Goal: Contribute content: Contribute content

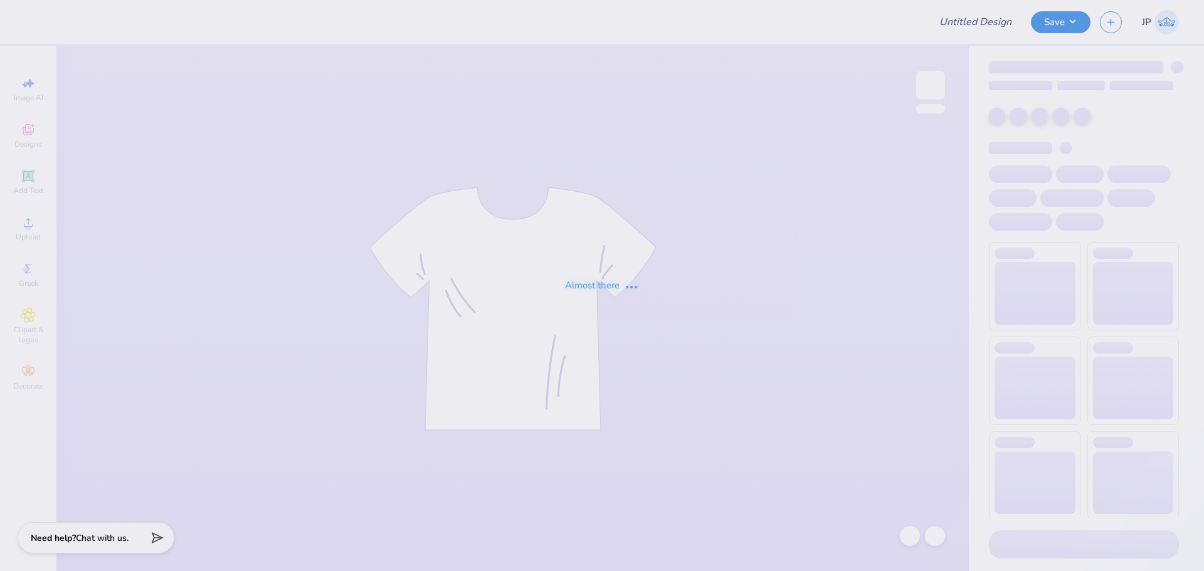
type input "surf team sample"
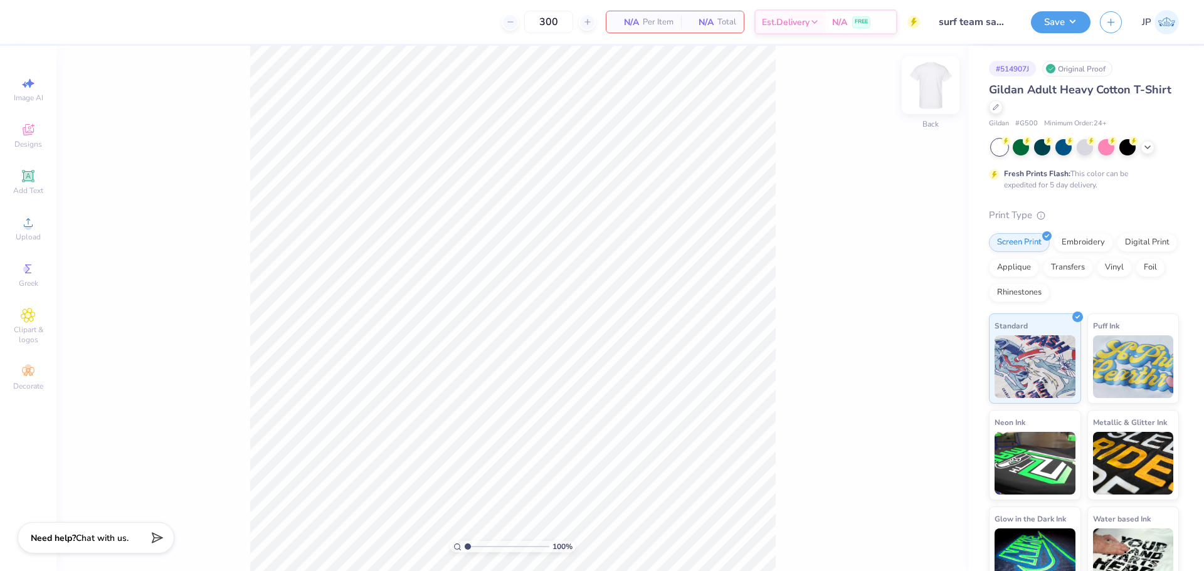
click at [925, 74] on img at bounding box center [930, 85] width 50 height 50
click at [39, 220] on div "Upload" at bounding box center [28, 228] width 44 height 37
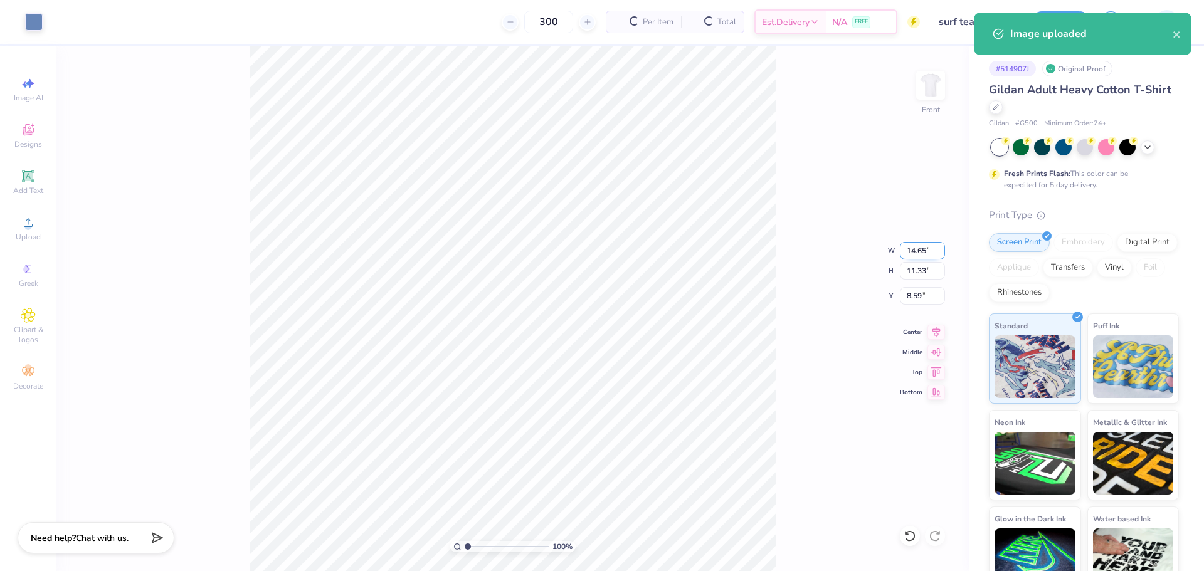
click at [920, 246] on input "14.65" at bounding box center [922, 251] width 45 height 18
type input "12.00"
type input "9.28"
type input "9.61"
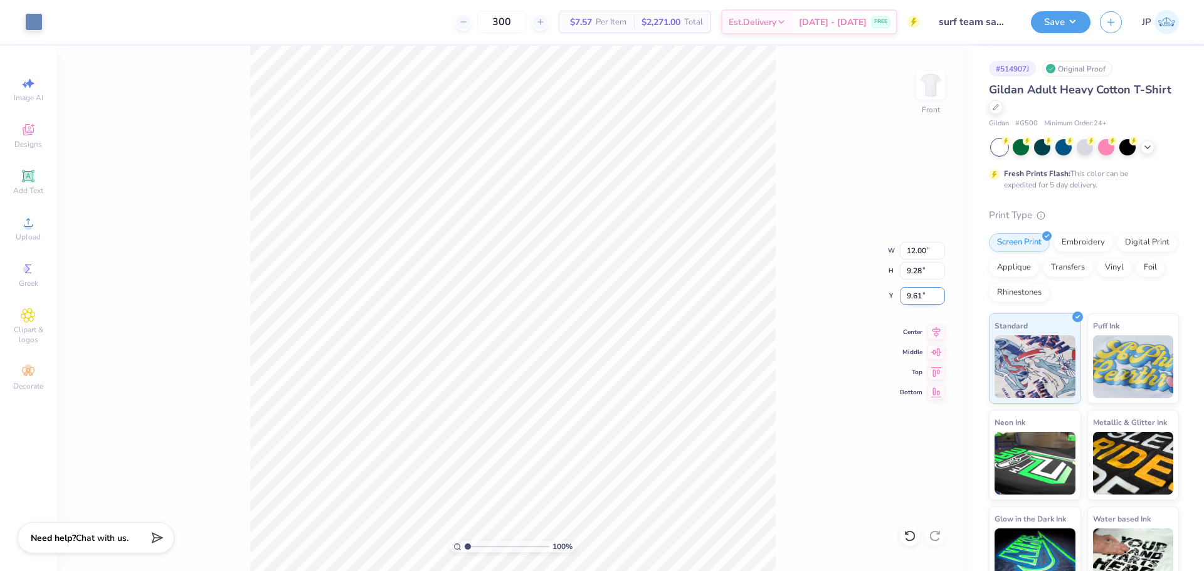
click at [915, 293] on input "9.61" at bounding box center [922, 296] width 45 height 18
type input "3.00"
drag, startPoint x: 471, startPoint y: 546, endPoint x: 461, endPoint y: 534, distance: 16.0
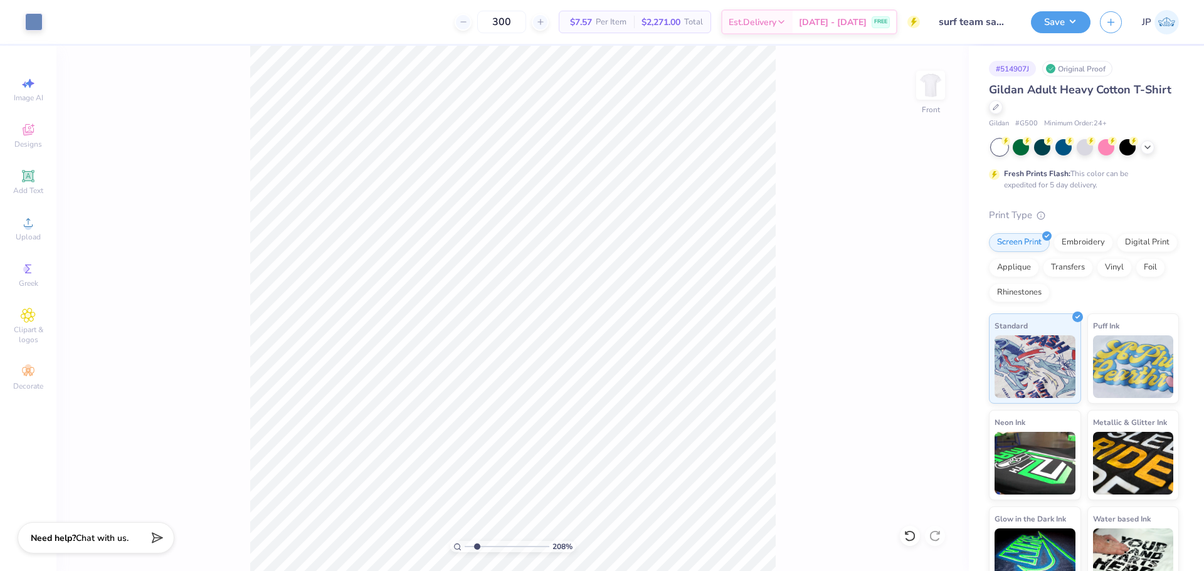
click at [465, 541] on input "range" at bounding box center [507, 546] width 85 height 11
type input "1"
click at [1049, 38] on div "Save JP" at bounding box center [1117, 22] width 173 height 44
click at [1048, 26] on button "Save" at bounding box center [1061, 20] width 60 height 22
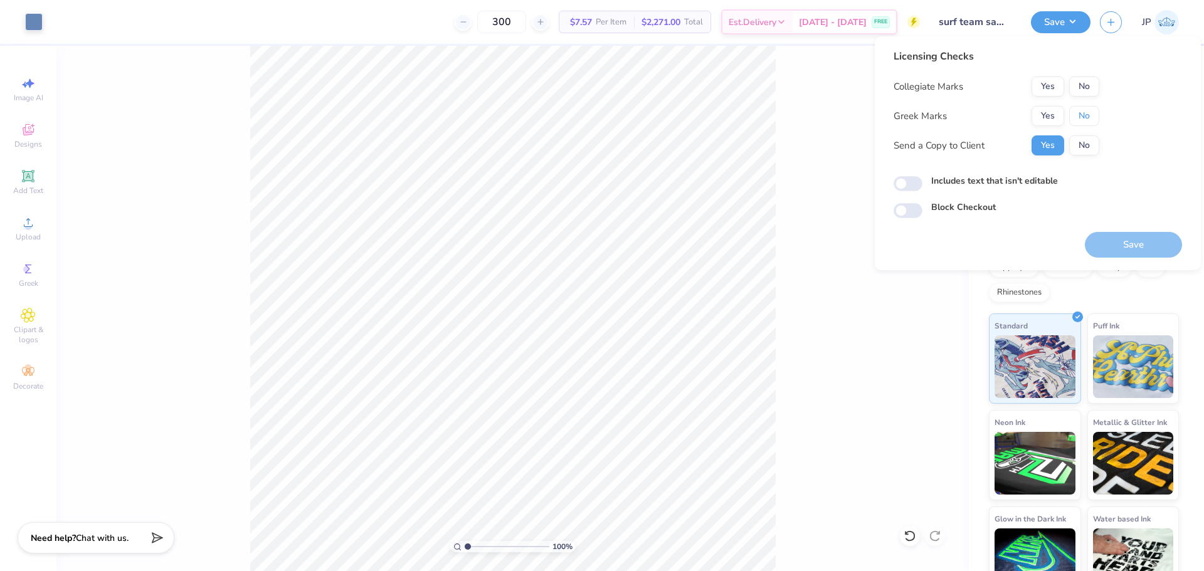
drag, startPoint x: 1082, startPoint y: 115, endPoint x: 1083, endPoint y: 100, distance: 14.5
click at [1082, 111] on button "No" at bounding box center [1084, 116] width 30 height 20
click at [1086, 84] on button "No" at bounding box center [1084, 86] width 30 height 20
click at [1141, 239] on button "Save" at bounding box center [1133, 245] width 97 height 26
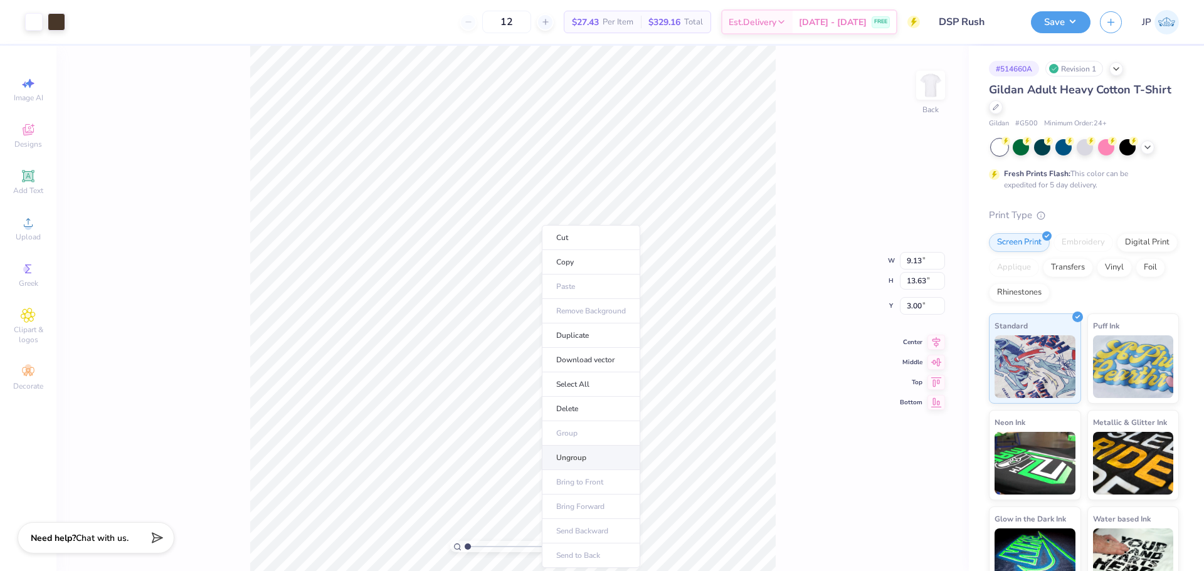
click at [560, 457] on li "Ungroup" at bounding box center [591, 458] width 98 height 24
click at [481, 360] on li "Download vector" at bounding box center [530, 360] width 98 height 24
click at [577, 362] on li "Download vector" at bounding box center [577, 360] width 98 height 24
drag, startPoint x: 474, startPoint y: 548, endPoint x: 449, endPoint y: 502, distance: 52.7
click at [465, 541] on input "range" at bounding box center [507, 546] width 85 height 11
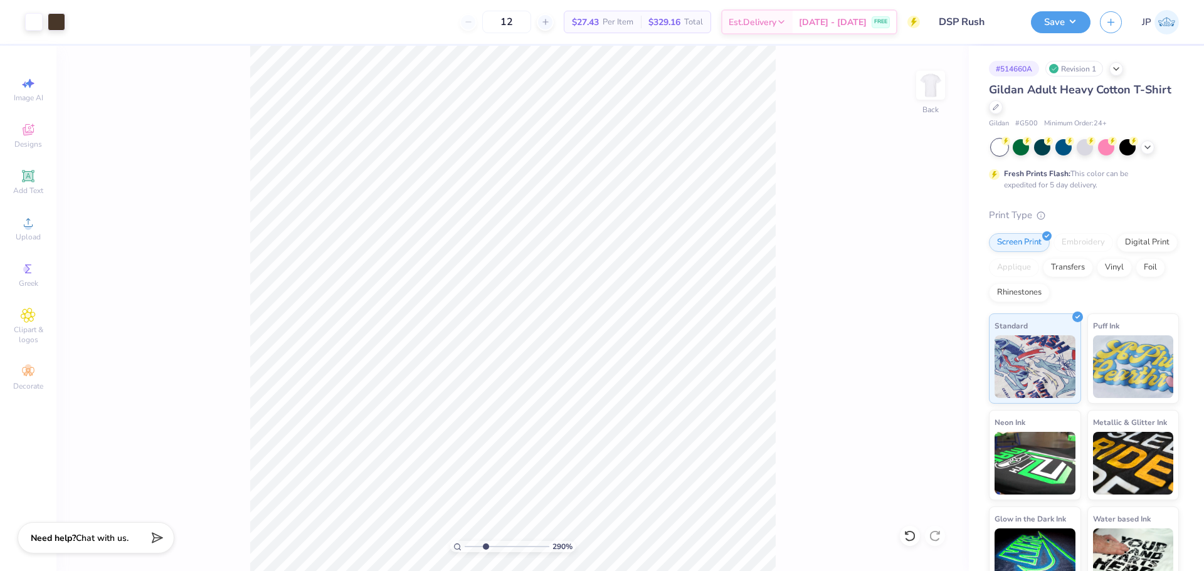
drag, startPoint x: 473, startPoint y: 542, endPoint x: 485, endPoint y: 540, distance: 12.6
click at [485, 541] on input "range" at bounding box center [507, 546] width 85 height 11
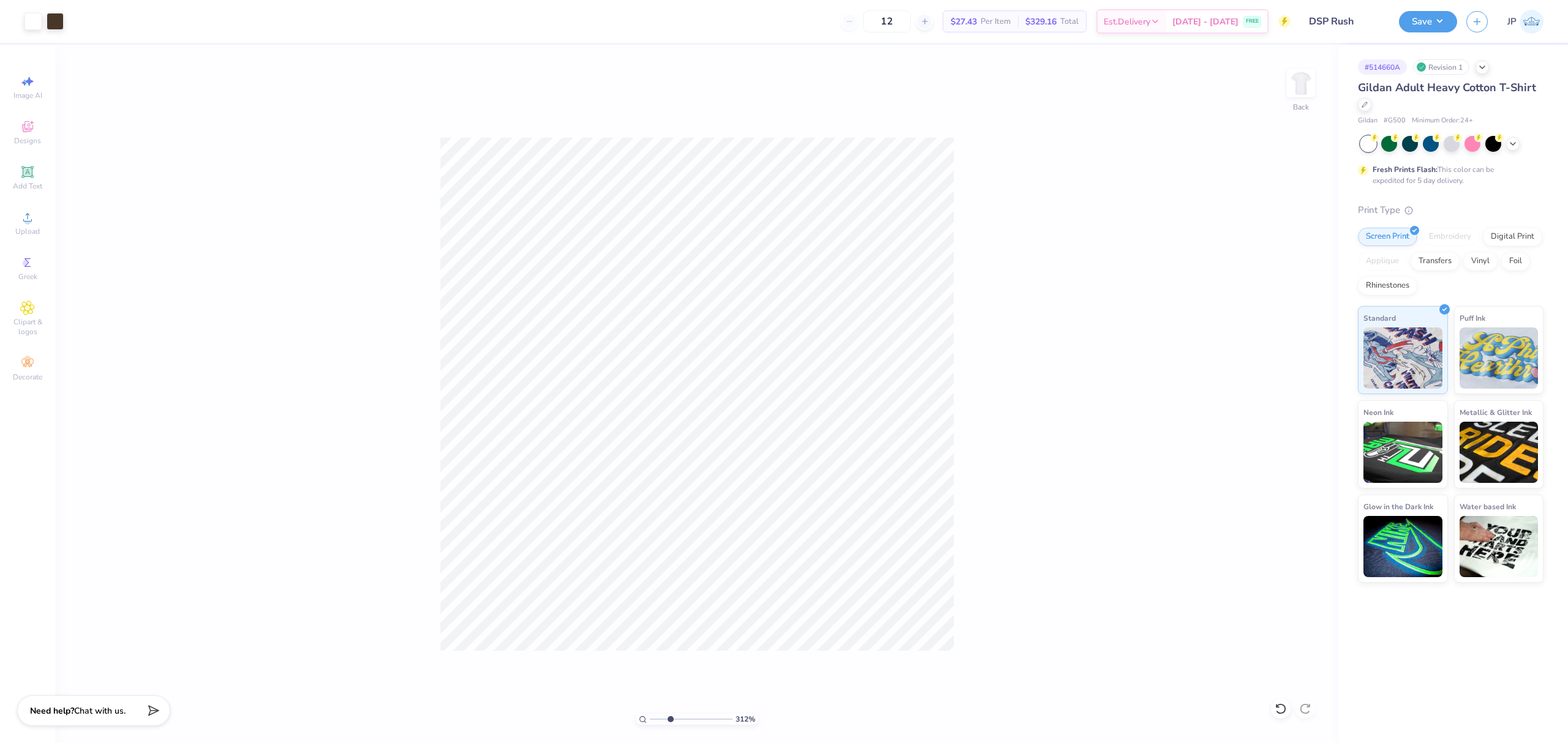
type input "1"
type input "1.15"
type input "1"
drag, startPoint x: 655, startPoint y: 716, endPoint x: 490, endPoint y: 688, distance: 167.4
click at [650, 557] on input "range" at bounding box center [691, 719] width 83 height 11
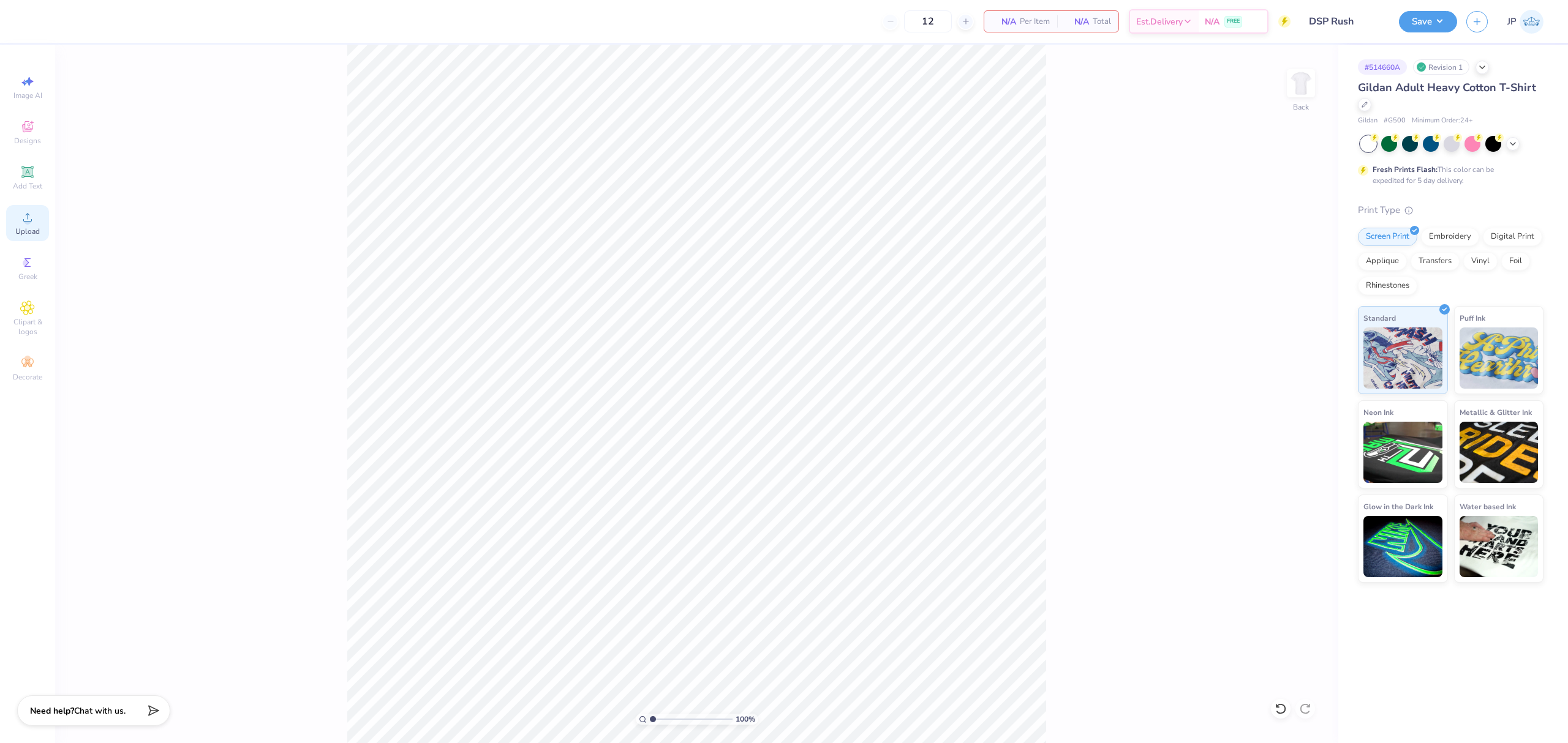
click at [13, 214] on div "Upload" at bounding box center [27, 223] width 43 height 36
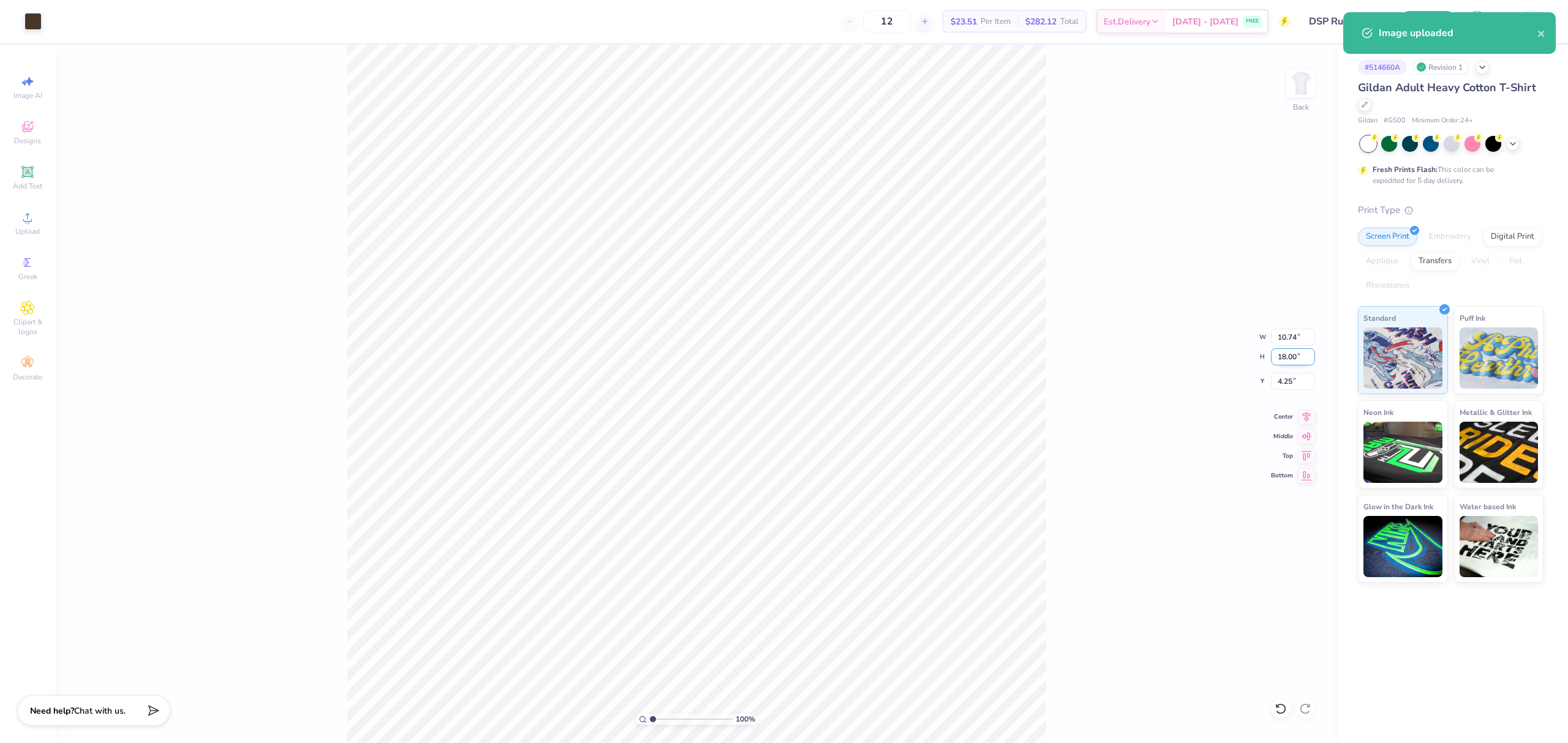
click at [1284, 358] on input "18.00" at bounding box center [1293, 357] width 44 height 18
type input "14"
type input "8.35"
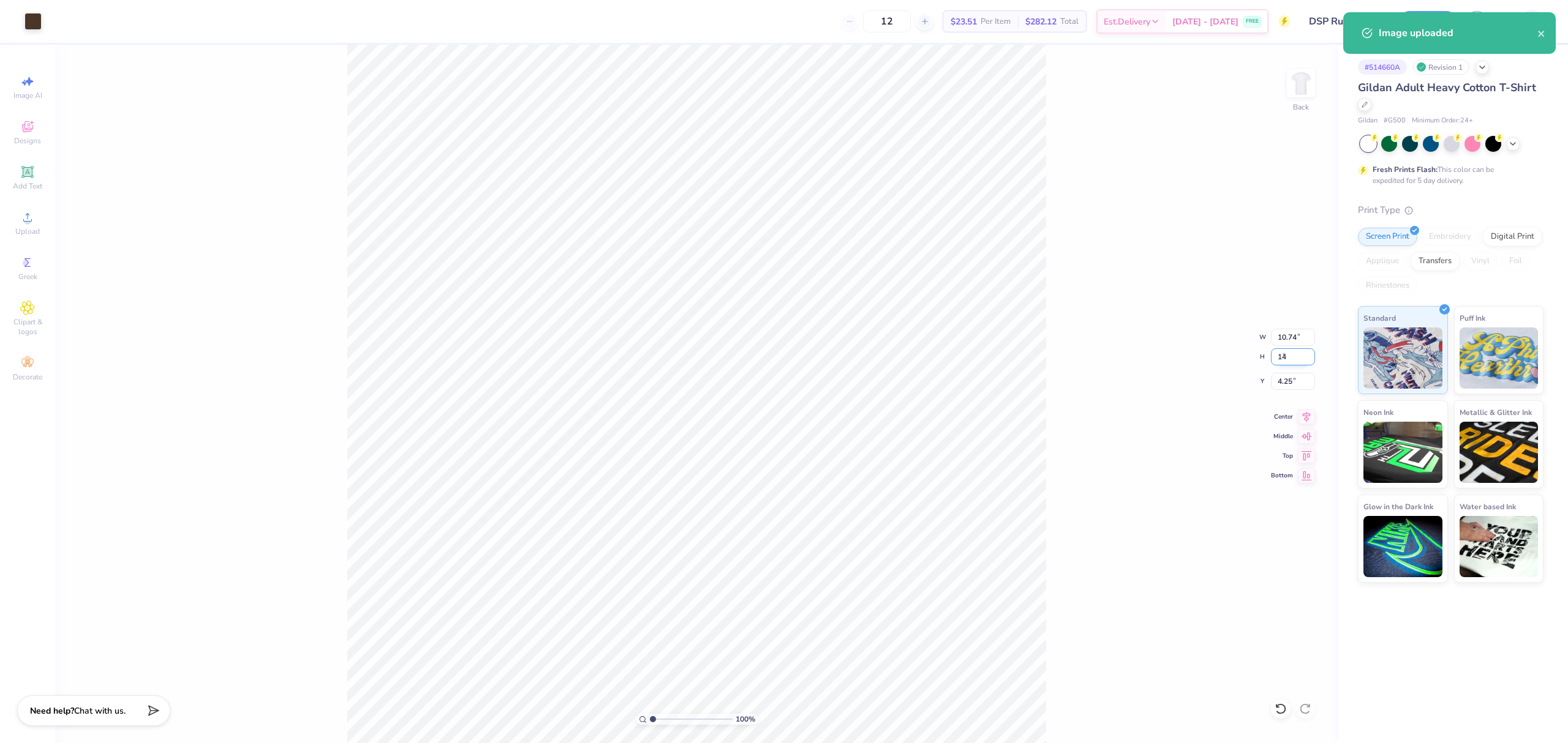
type input "14.00"
click at [1280, 383] on input "6.25" at bounding box center [1293, 382] width 44 height 18
type input "3.00"
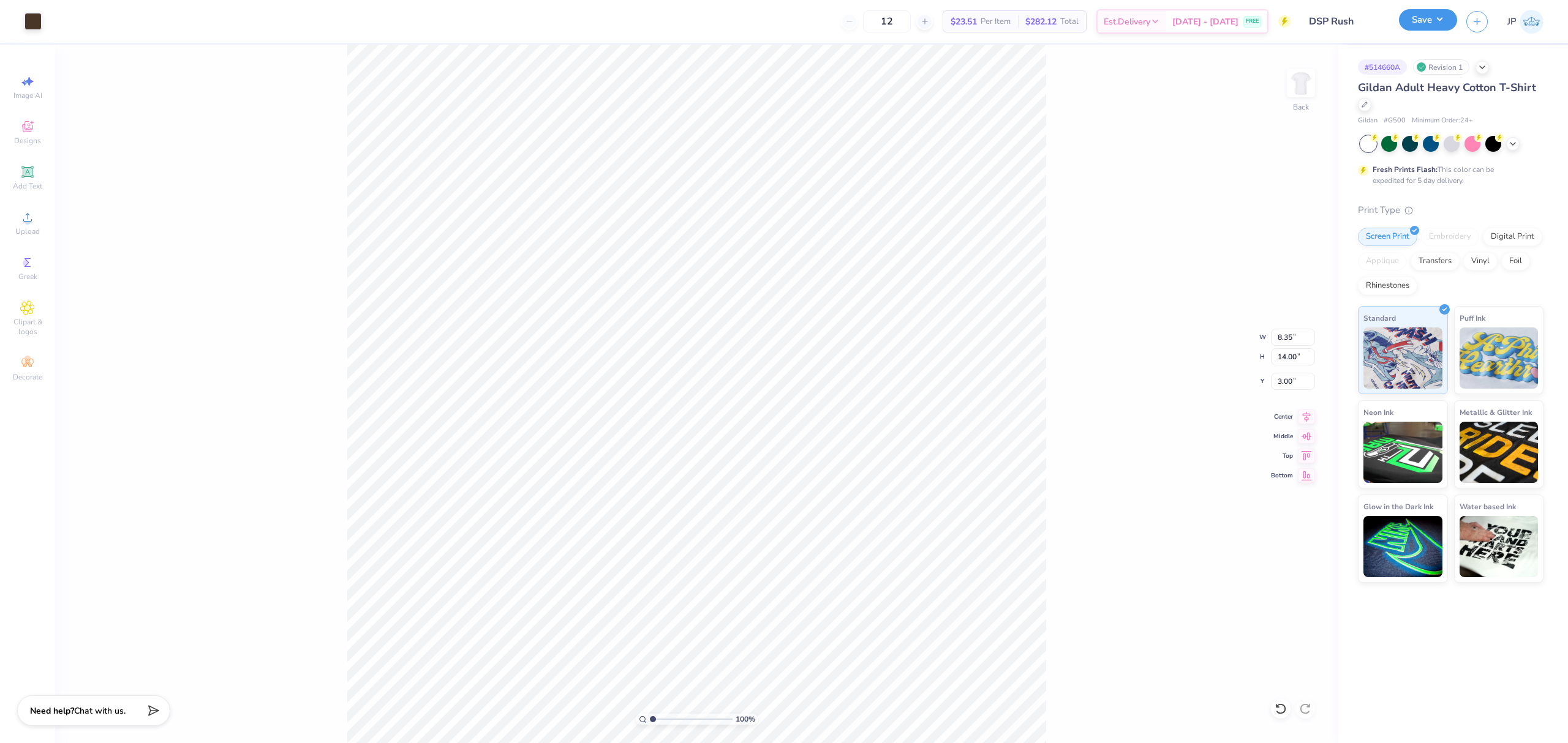
click at [1422, 13] on button "Save" at bounding box center [1428, 20] width 59 height 21
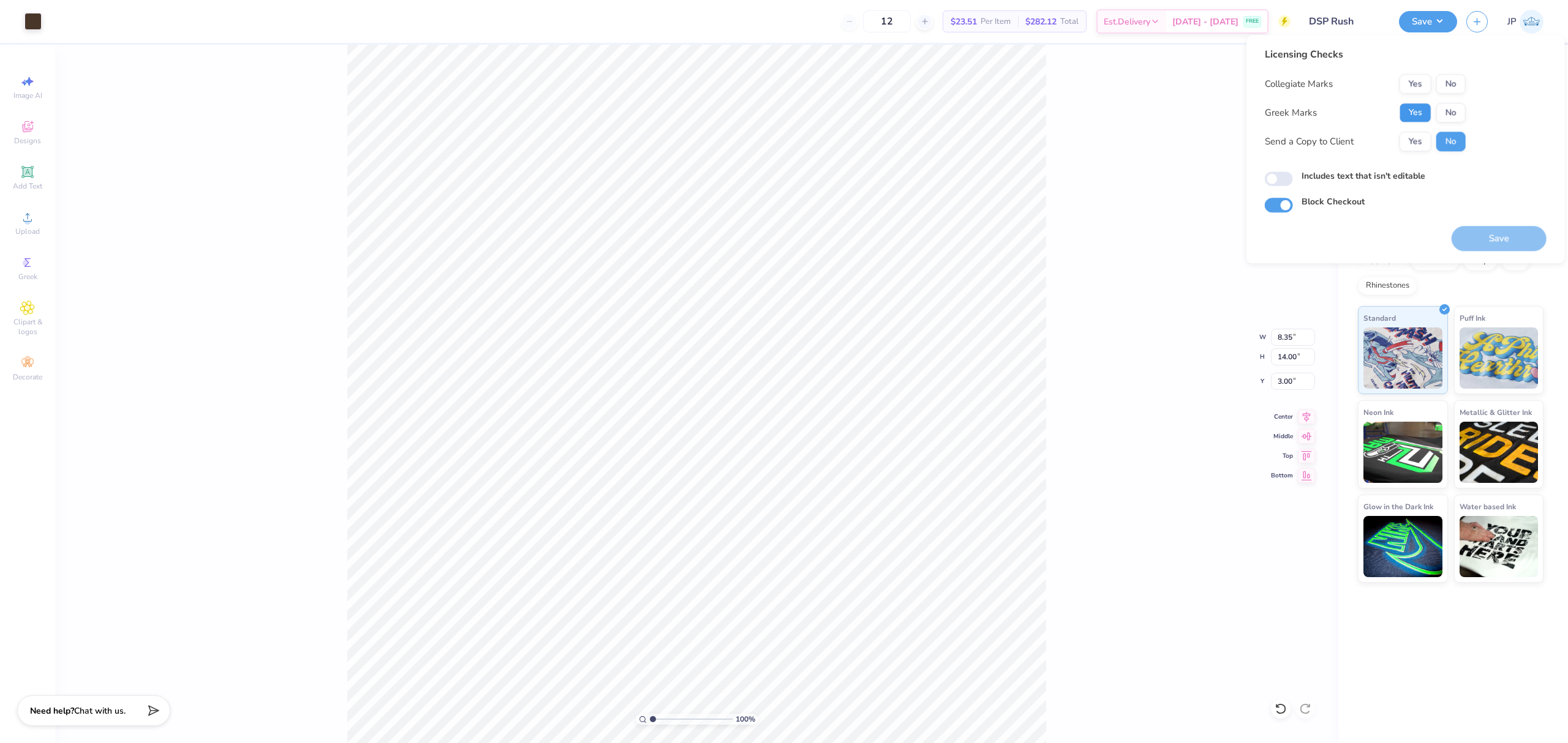
click at [1410, 115] on button "Yes" at bounding box center [1415, 112] width 32 height 20
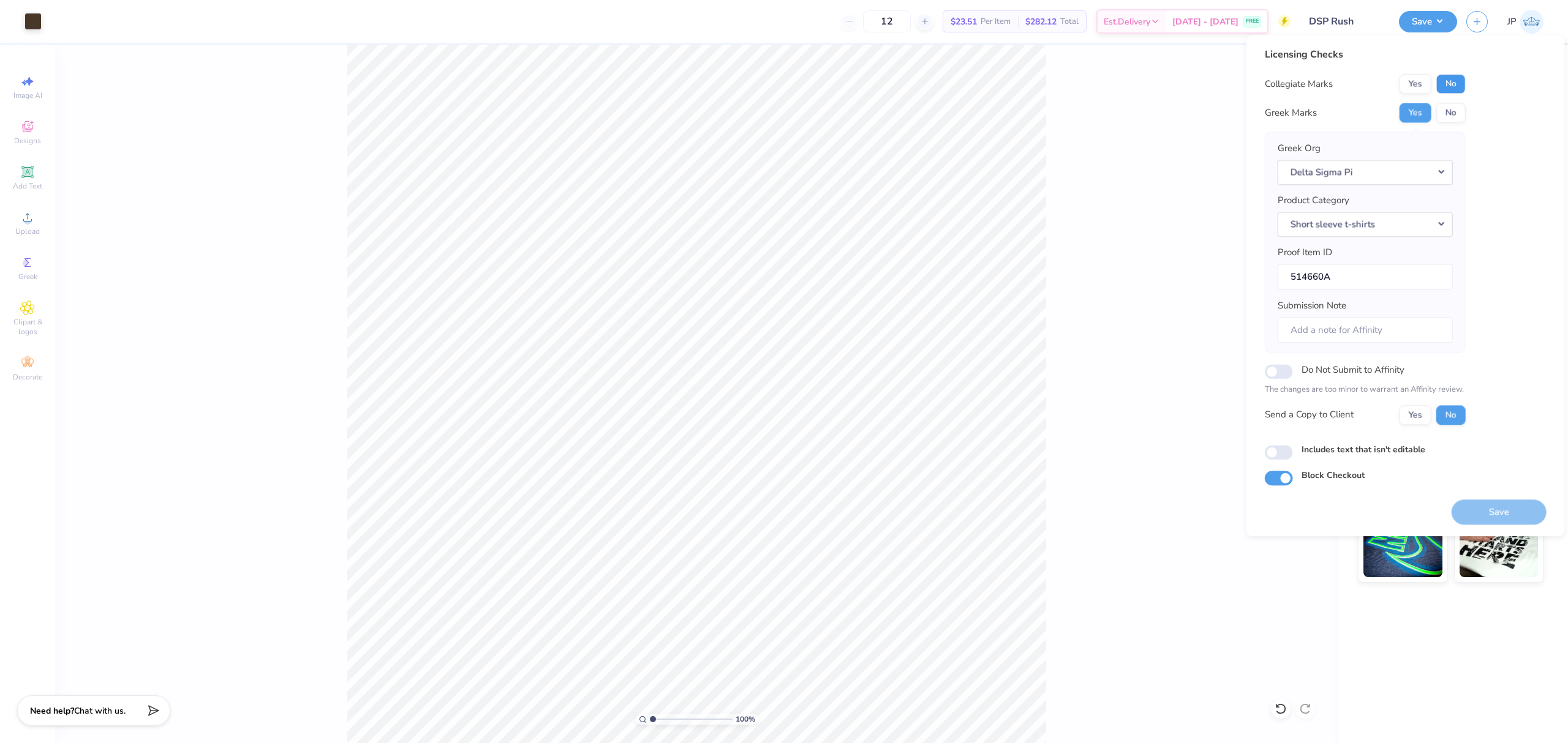
click at [1453, 93] on button "No" at bounding box center [1451, 84] width 29 height 20
click at [1515, 516] on button "Save" at bounding box center [1499, 513] width 95 height 25
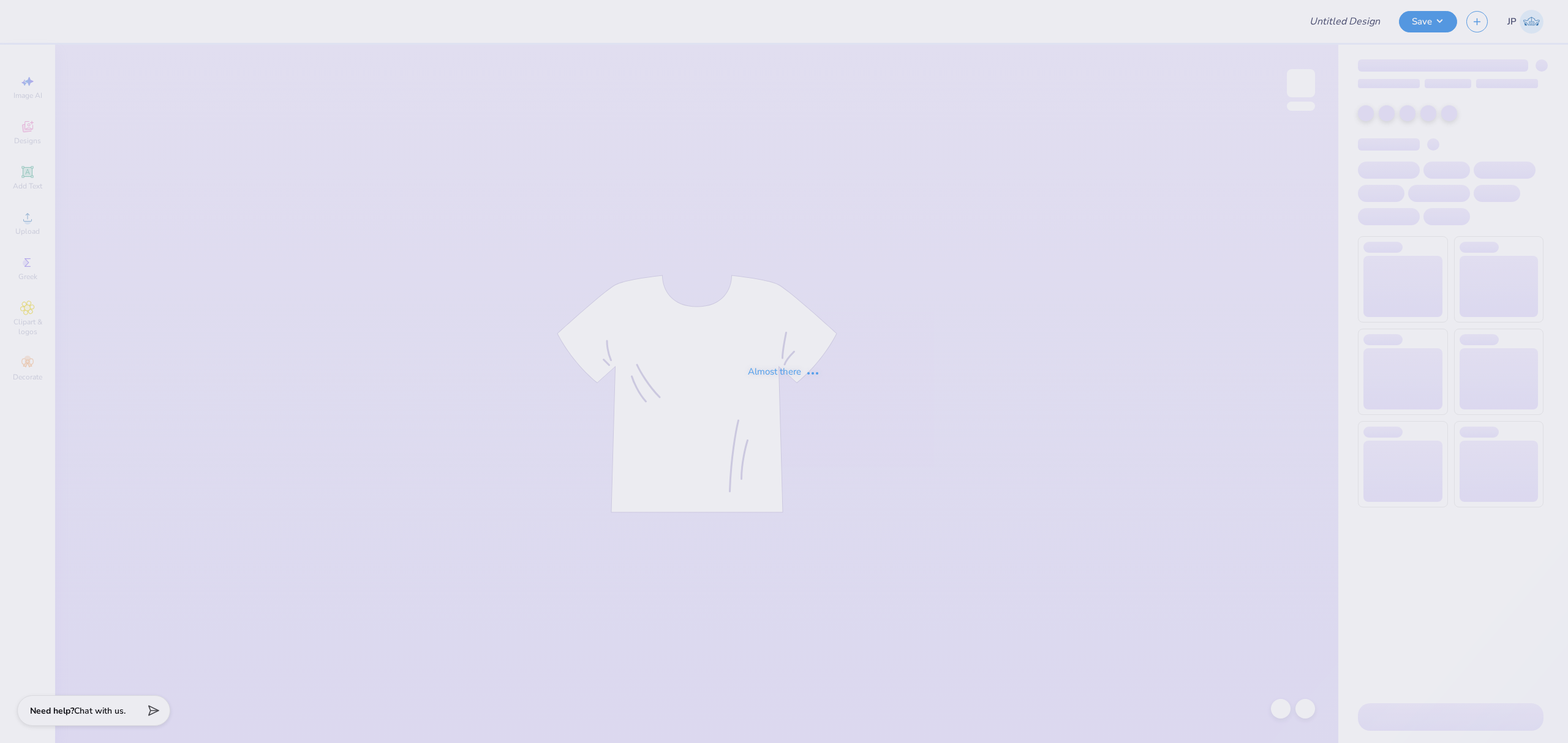
type input "Theta Tau Sweatshirts"
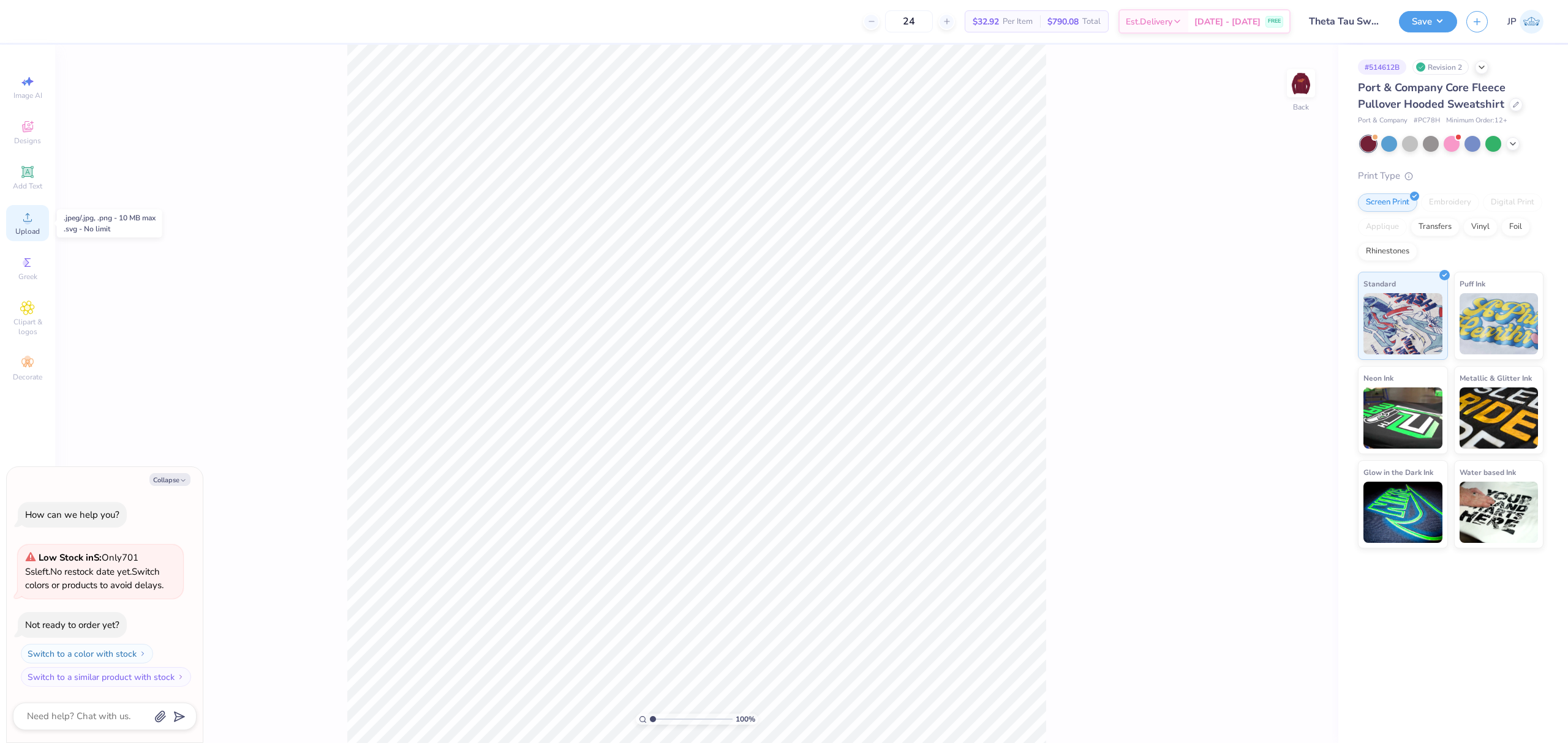
click at [32, 228] on span "Upload" at bounding box center [27, 231] width 24 height 10
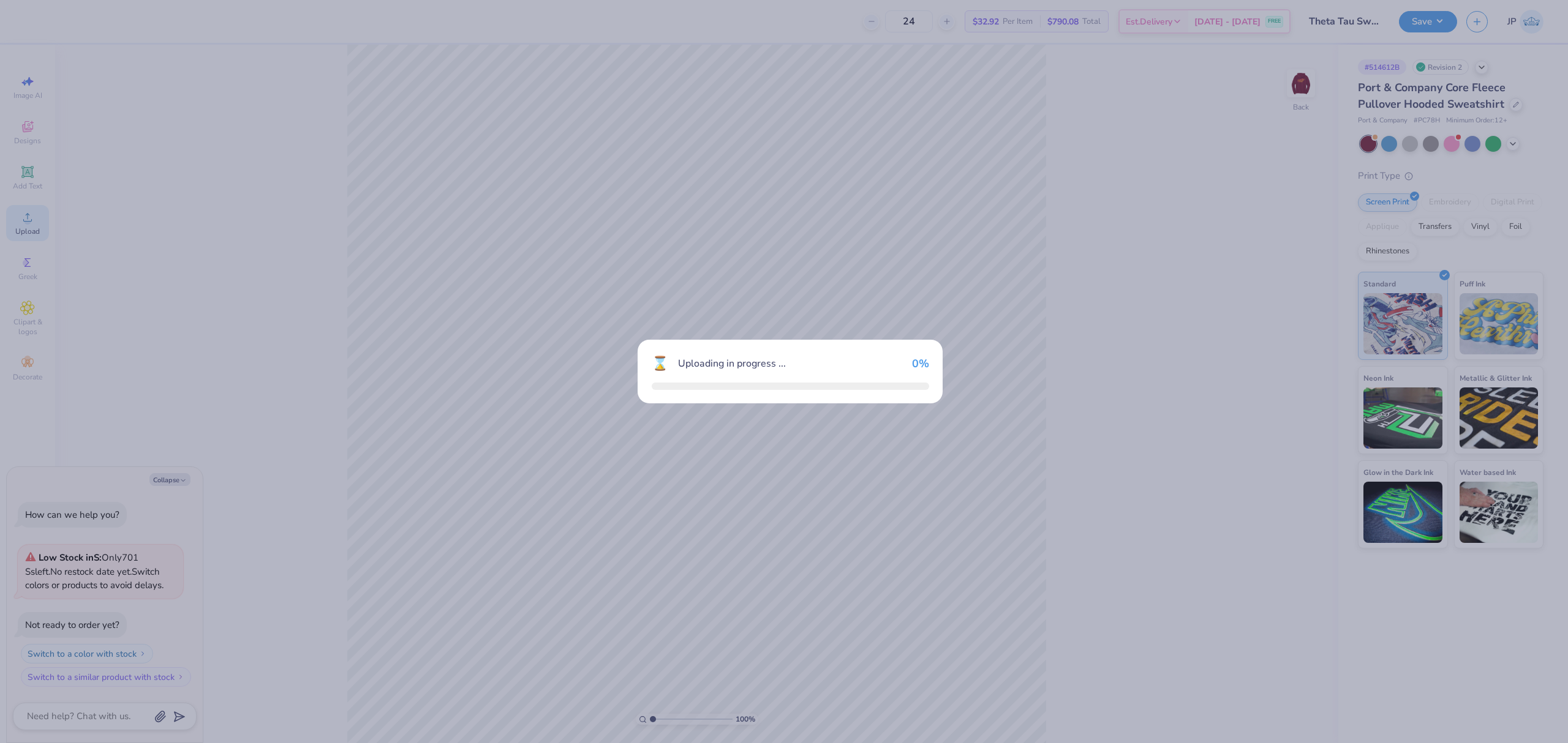
type textarea "x"
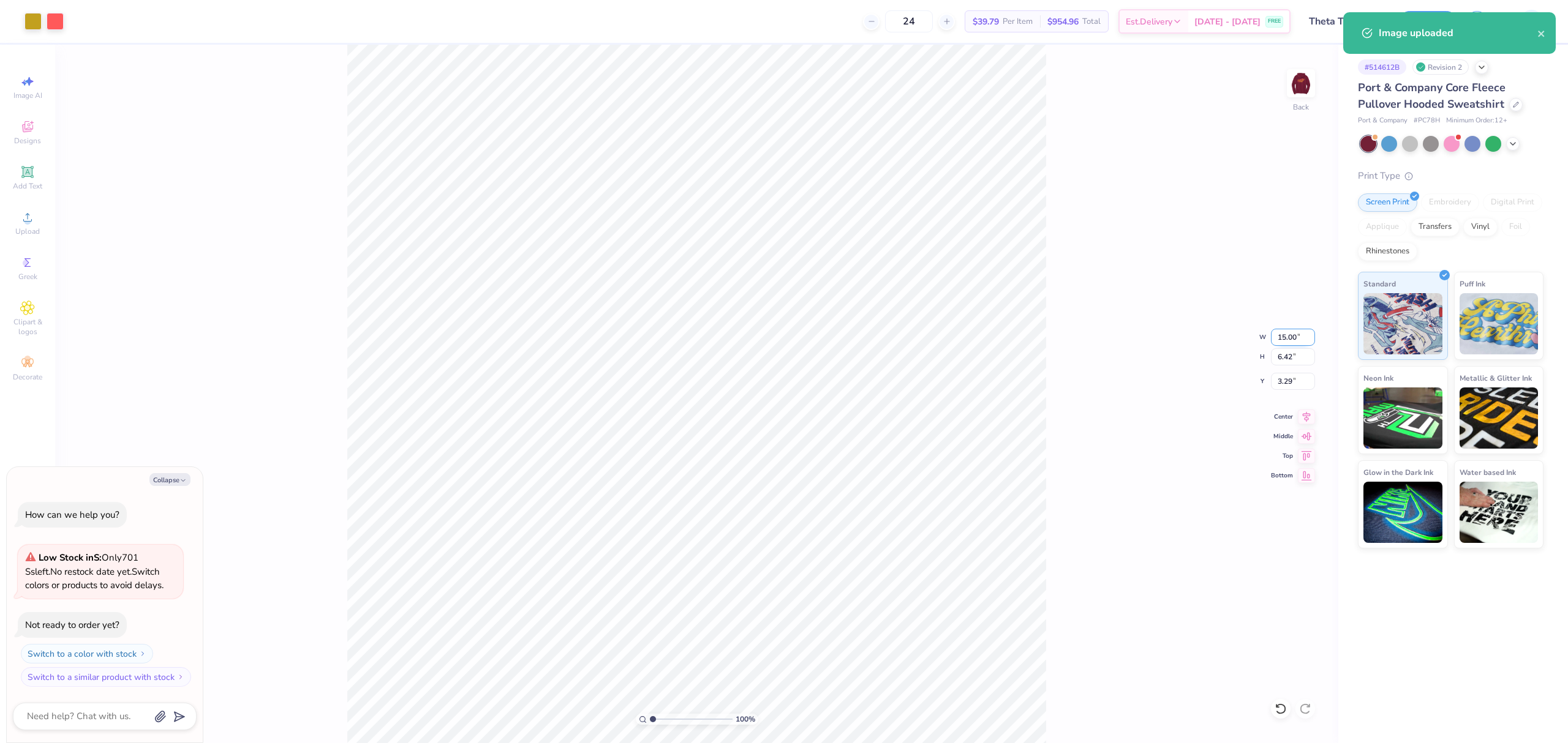
click at [1294, 336] on input "15.00" at bounding box center [1293, 338] width 44 height 18
type input "4"
type textarea "x"
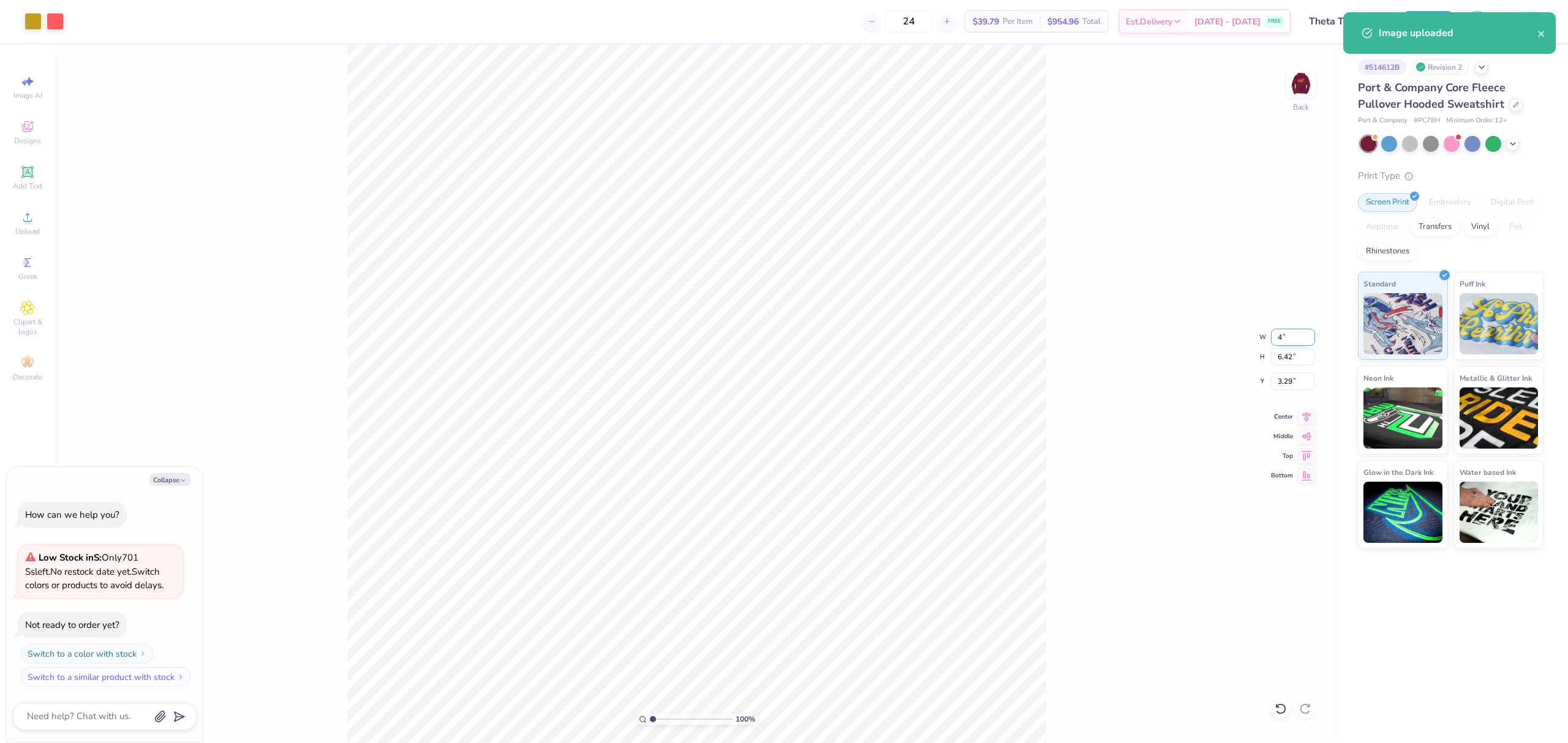
type input "4.00"
type input "1.71"
type input "5.64"
type textarea "x"
type input "3.00"
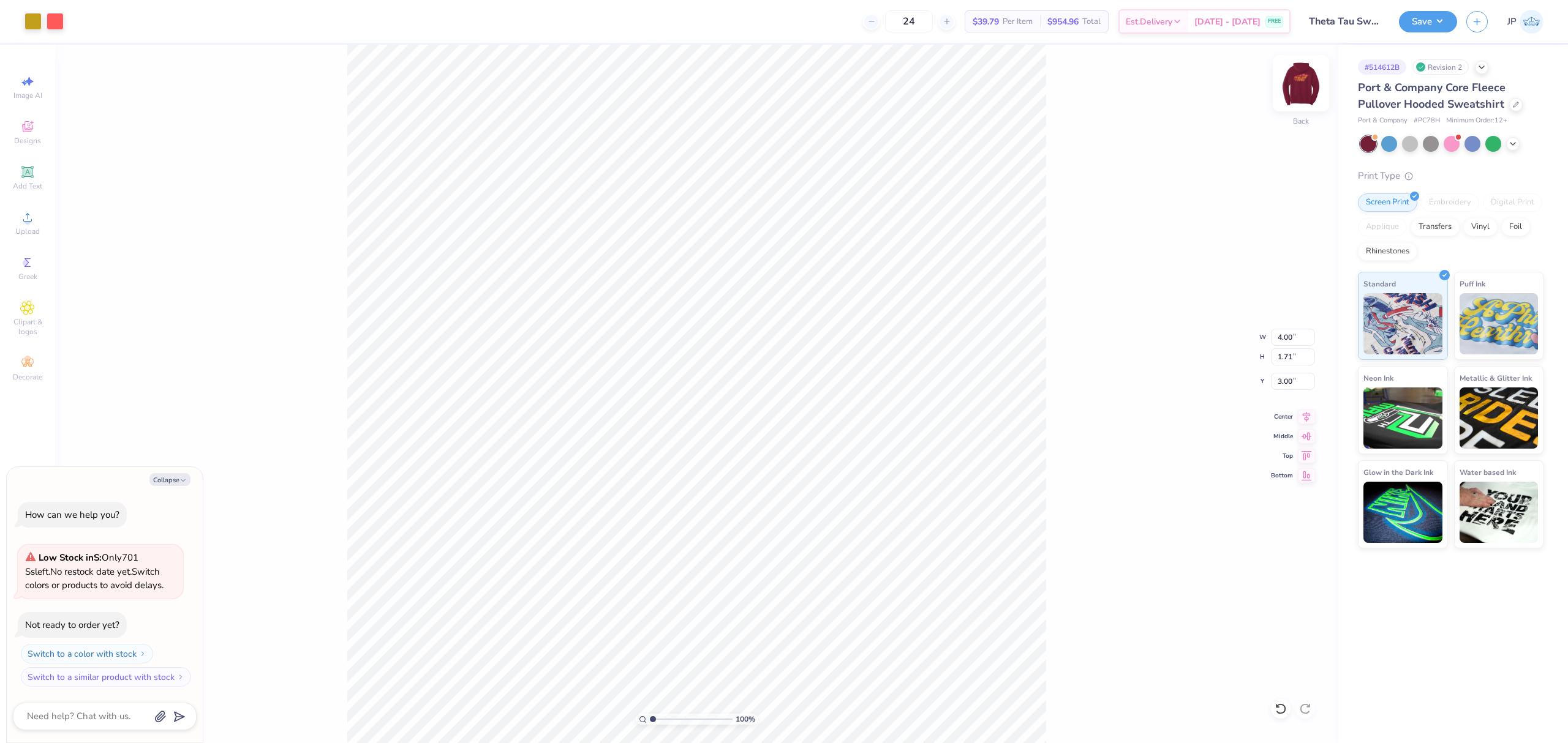
click at [1298, 92] on img at bounding box center [1300, 83] width 49 height 49
click at [241, 392] on div "100 % Front" at bounding box center [696, 393] width 1283 height 698
type textarea "x"
click at [1279, 396] on input "6.04" at bounding box center [1293, 392] width 44 height 18
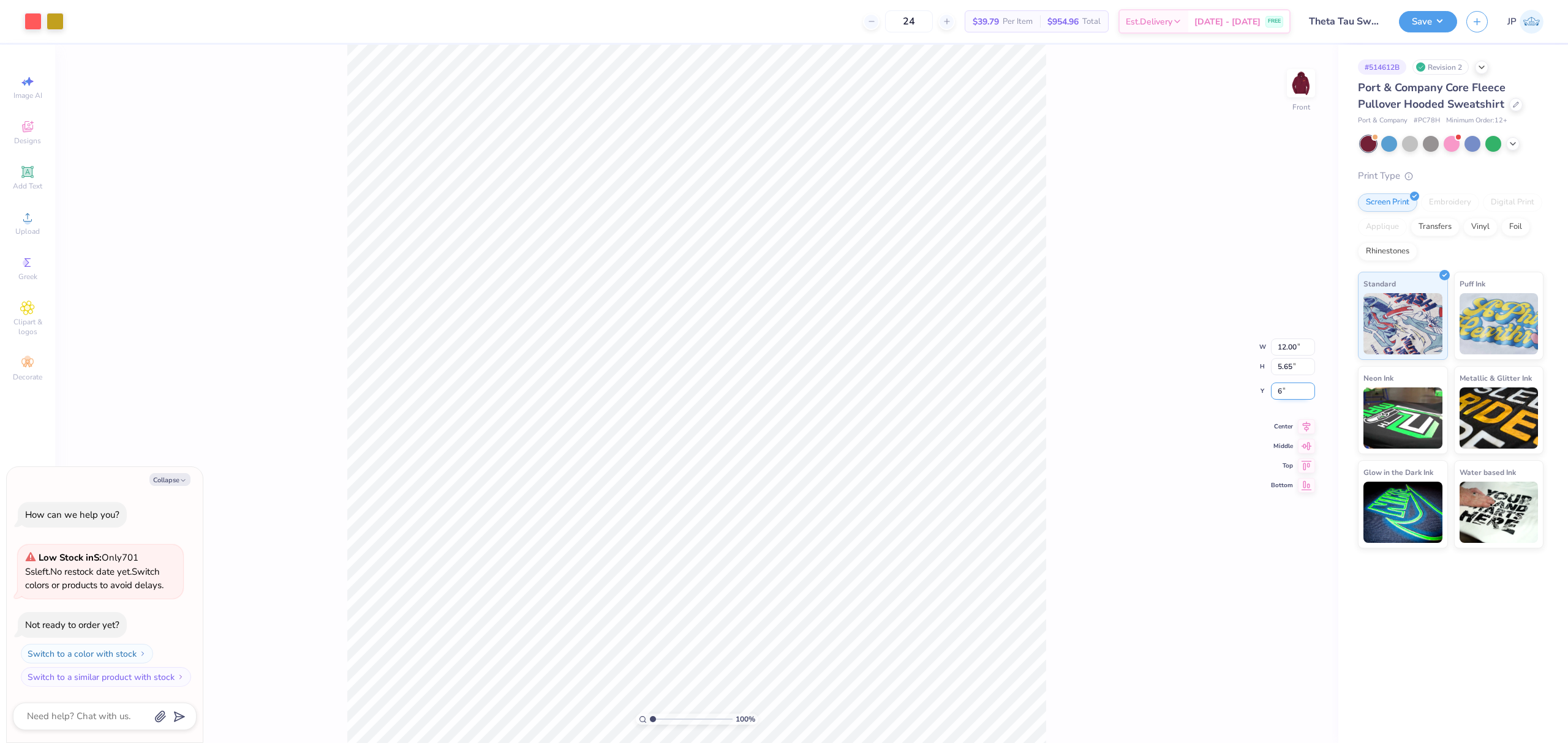
type input "6"
type textarea "x"
type input "6.00"
click at [1292, 71] on img at bounding box center [1300, 83] width 49 height 49
click at [1439, 18] on button "Save" at bounding box center [1428, 20] width 59 height 21
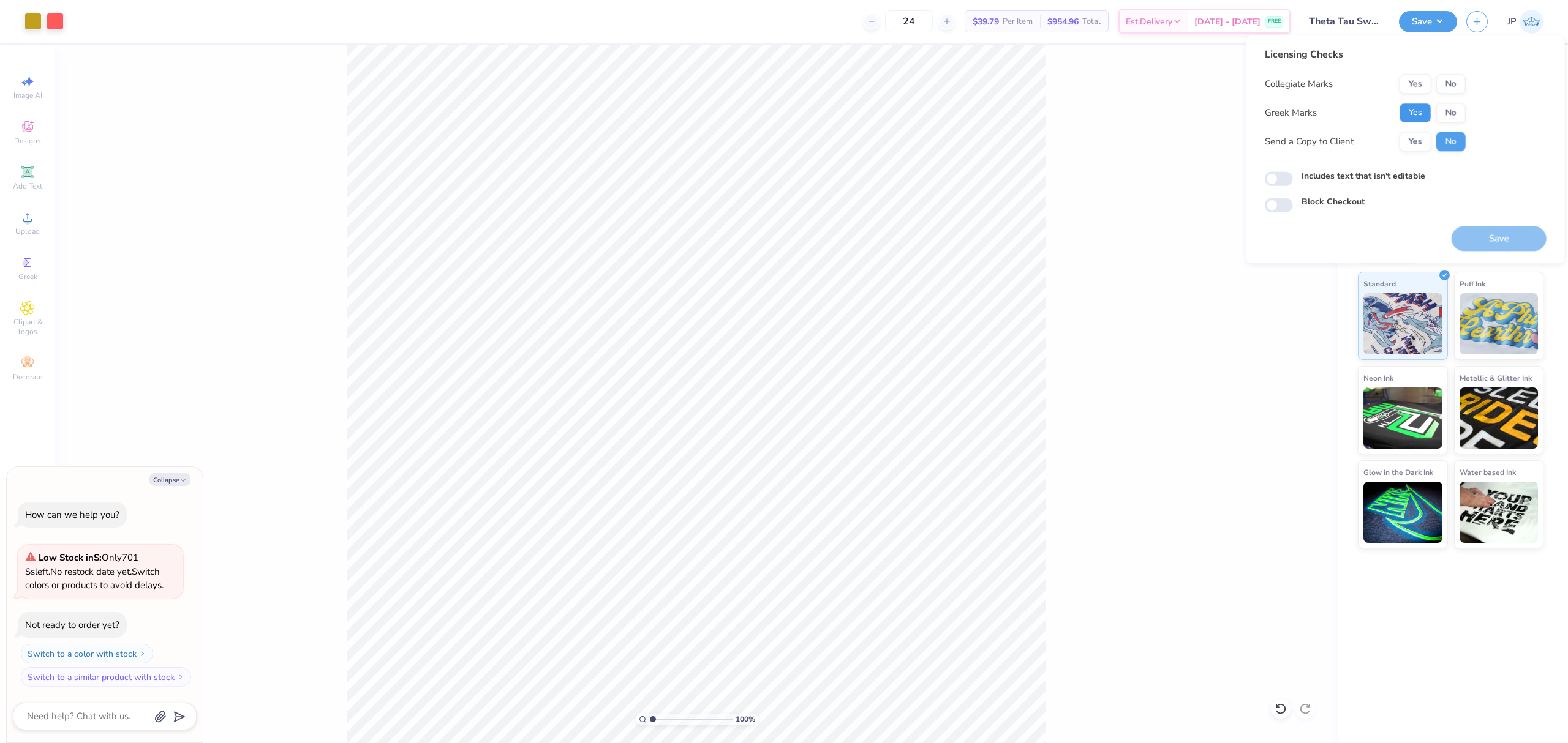
click at [1421, 113] on button "Yes" at bounding box center [1415, 112] width 32 height 20
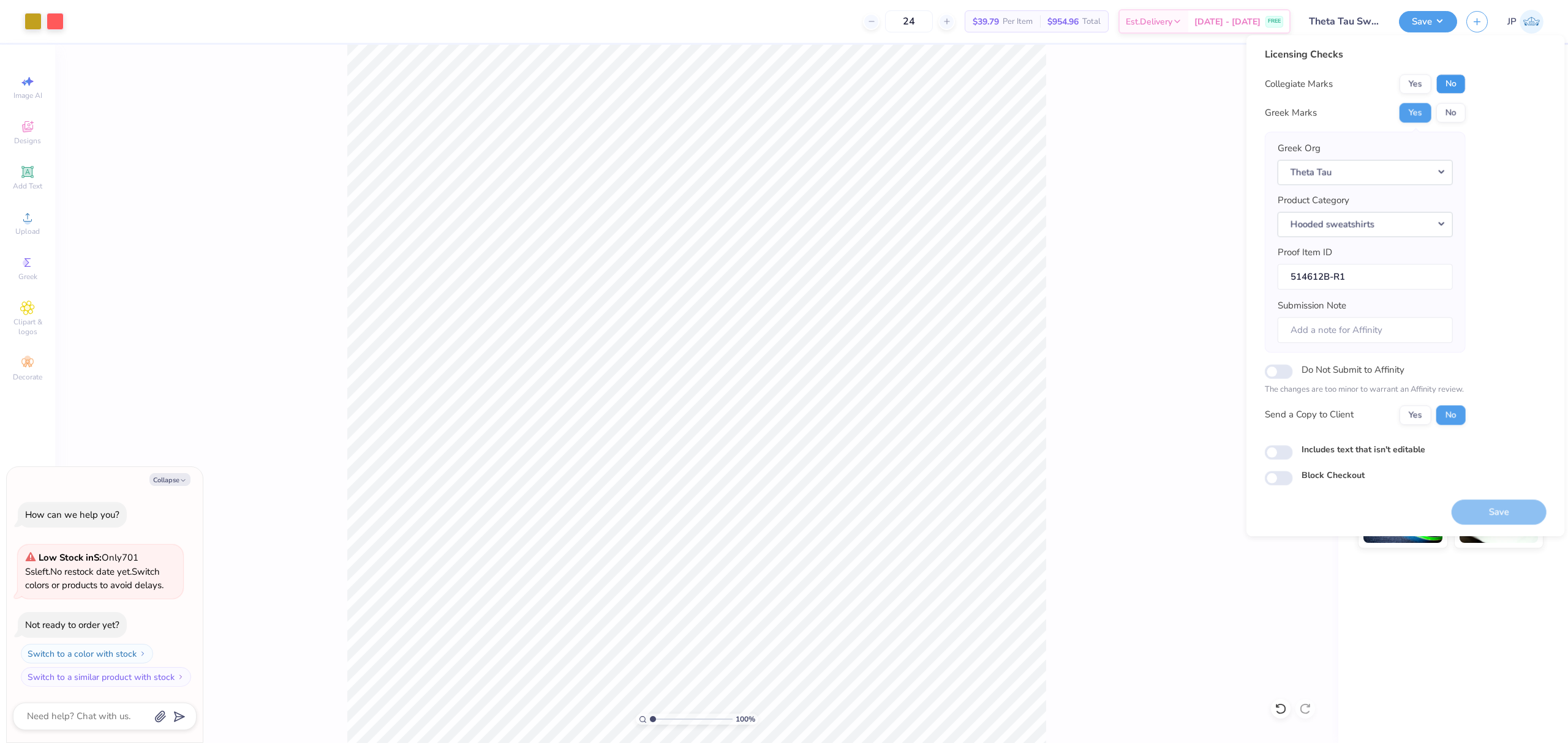
click at [1449, 91] on button "No" at bounding box center [1451, 84] width 29 height 20
click at [1497, 510] on button "Save" at bounding box center [1499, 513] width 95 height 25
type textarea "x"
